Goal: Transaction & Acquisition: Register for event/course

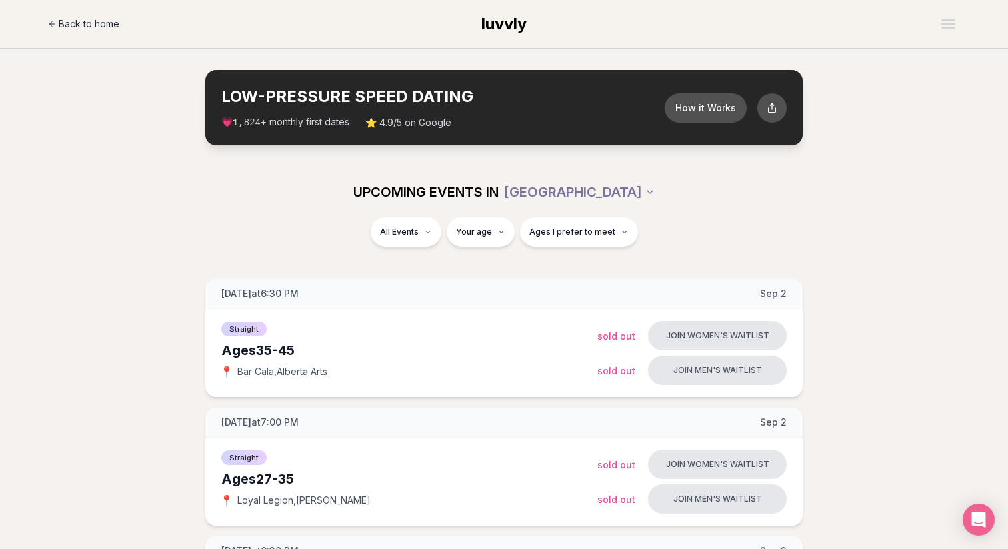
click at [89, 31] on link "Back to home" at bounding box center [83, 24] width 71 height 27
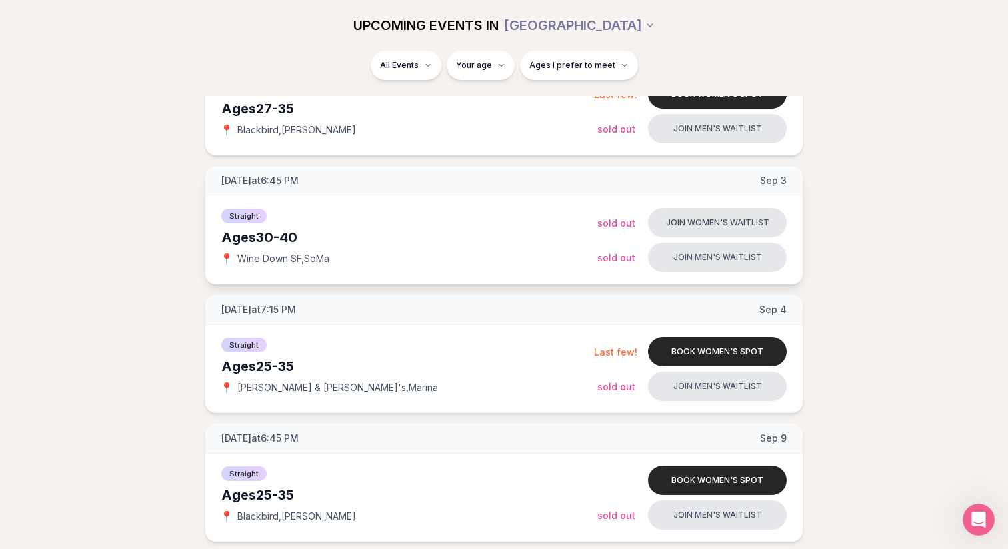
scroll to position [145, 0]
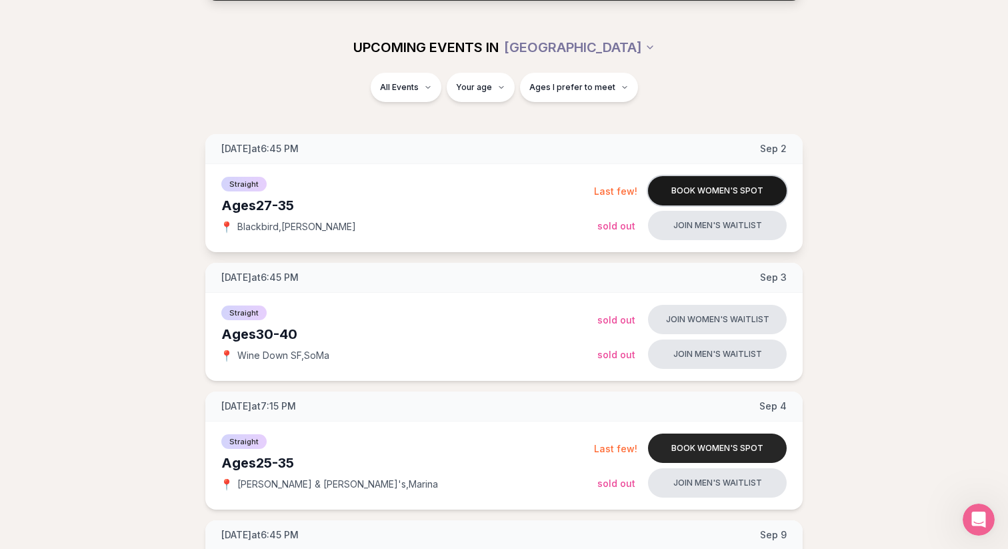
click at [683, 188] on button "Book women's spot" at bounding box center [717, 190] width 139 height 29
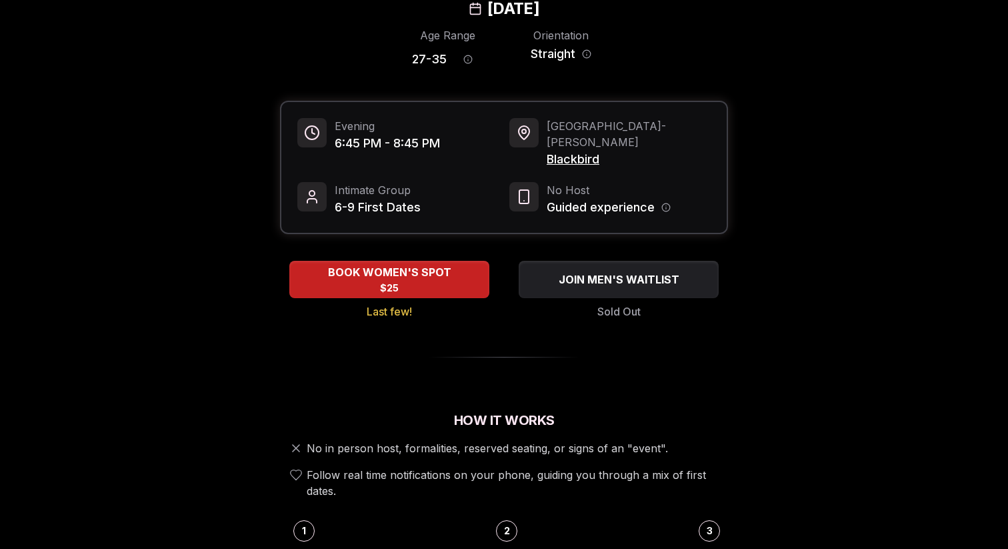
scroll to position [92, 0]
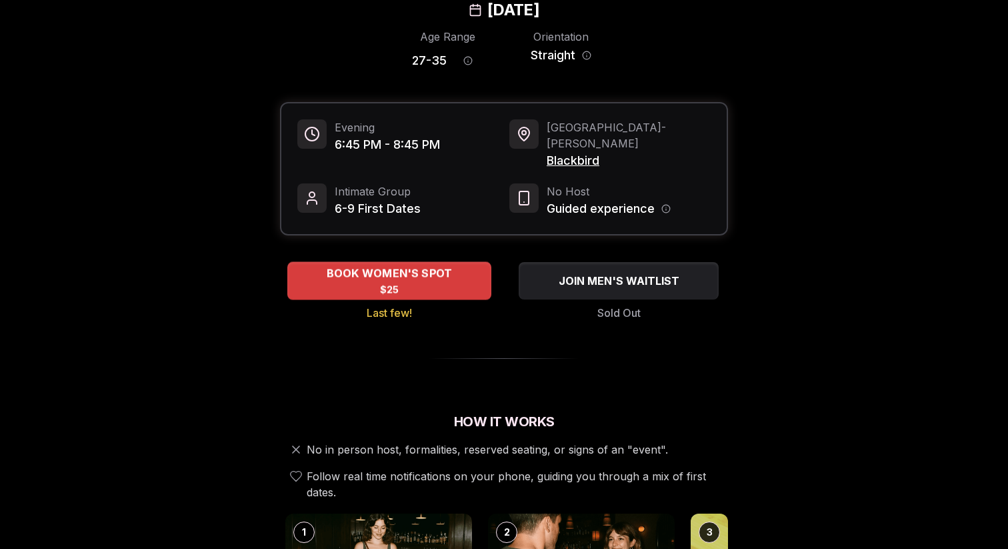
click at [335, 265] on span "BOOK WOMEN'S SPOT" at bounding box center [389, 273] width 131 height 16
